Goal: Navigation & Orientation: Find specific page/section

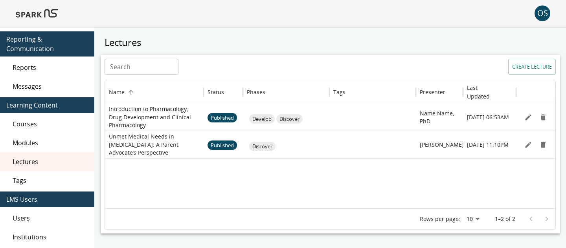
click at [50, 15] on img at bounding box center [37, 13] width 42 height 19
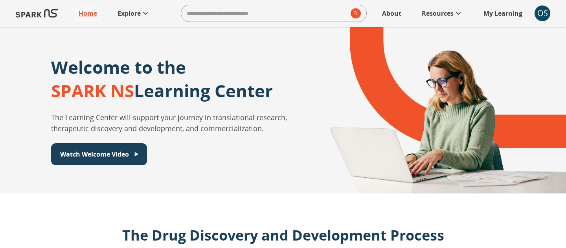
click at [147, 11] on icon at bounding box center [145, 13] width 9 height 9
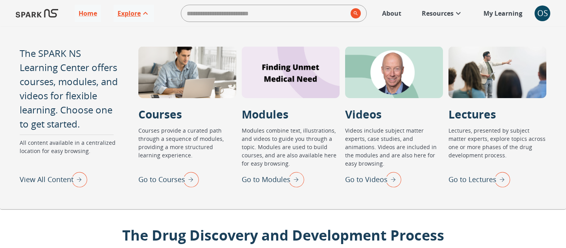
click at [493, 179] on img "Go to Lectures" at bounding box center [500, 179] width 20 height 20
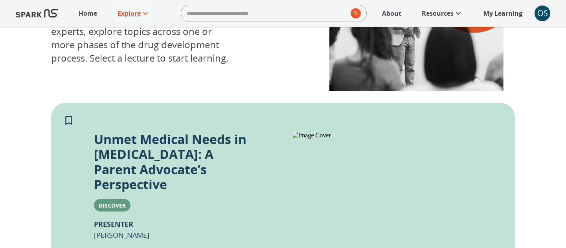
scroll to position [84, 0]
